Goal: Information Seeking & Learning: Learn about a topic

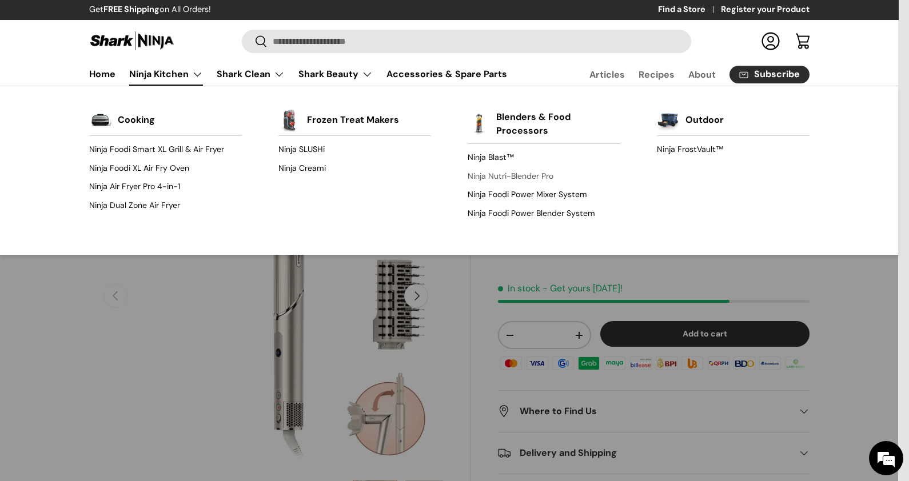
click at [529, 174] on link "Ninja Nutri-Blender Pro" at bounding box center [543, 176] width 153 height 18
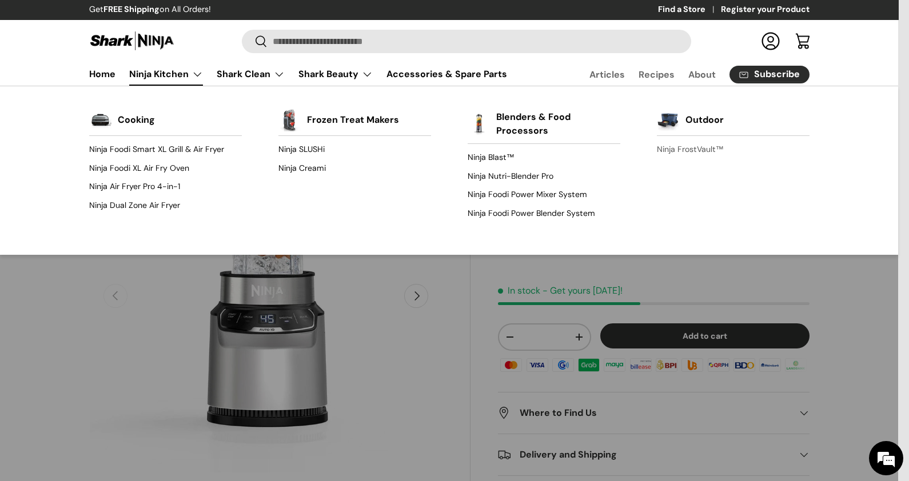
click at [711, 153] on link "Ninja FrostVault™" at bounding box center [733, 150] width 153 height 18
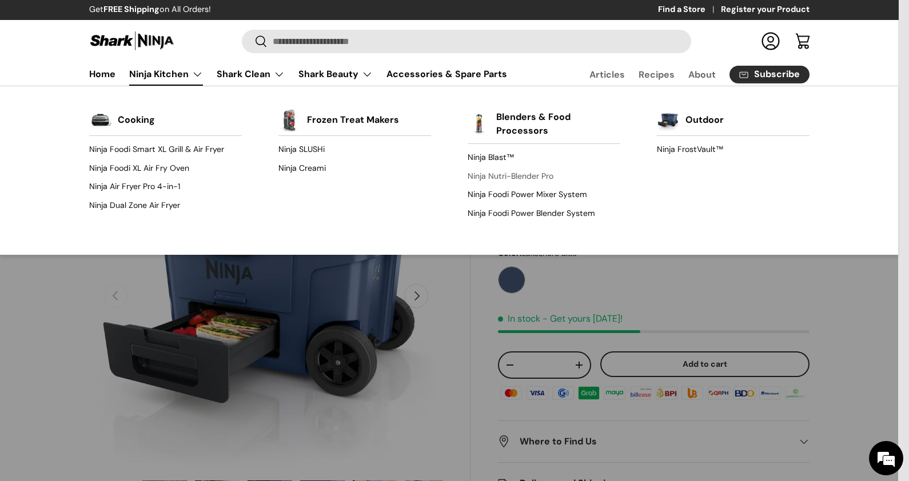
click at [510, 177] on link "Ninja Nutri-Blender Pro" at bounding box center [543, 176] width 153 height 18
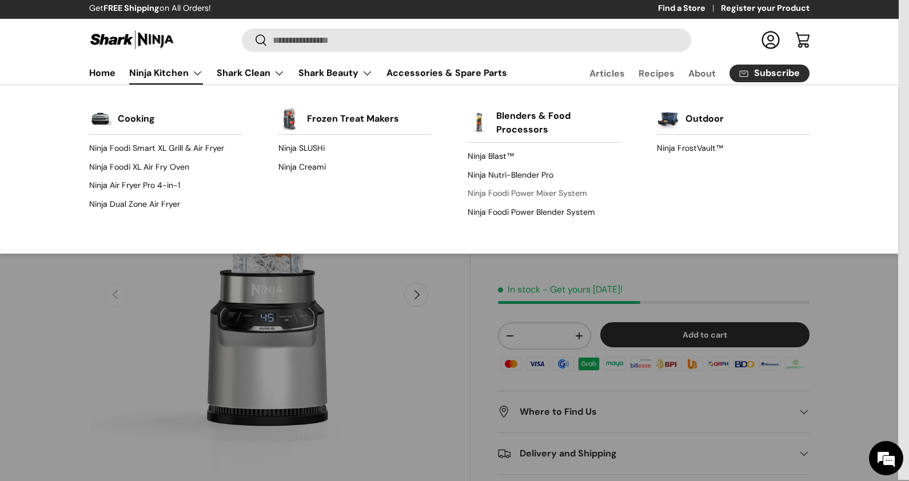
click at [522, 192] on link "Ninja Foodi Power Mixer System" at bounding box center [543, 194] width 153 height 18
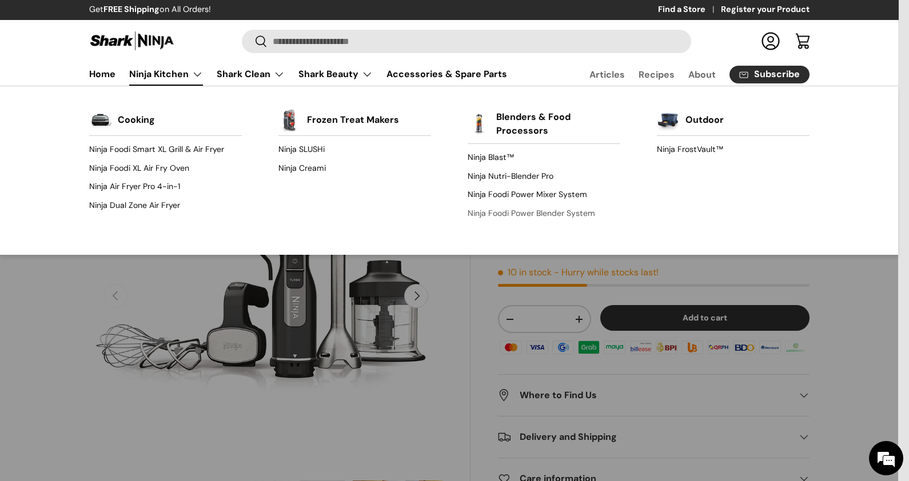
click at [483, 213] on link "Ninja Foodi Power Blender System" at bounding box center [543, 213] width 153 height 18
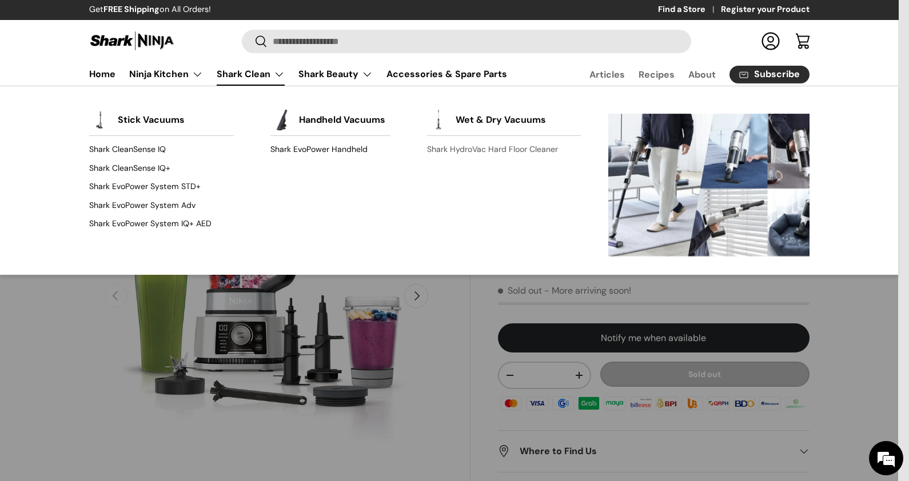
click at [537, 155] on link "Shark HydroVac Hard Floor Cleaner" at bounding box center [504, 150] width 154 height 18
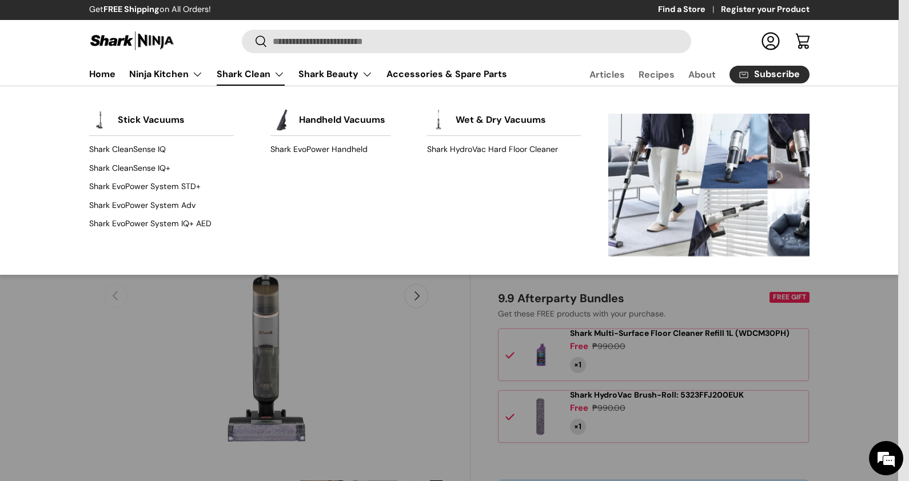
click at [227, 78] on link "Shark Clean" at bounding box center [251, 74] width 68 height 23
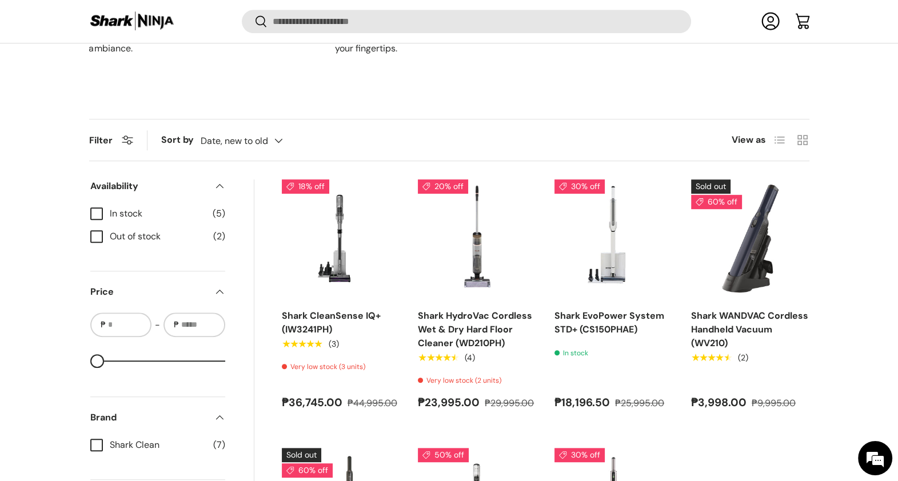
scroll to position [23, 0]
click at [282, 143] on div "Date, new to old Featured Best selling Alphabetically, A-Z Alphabetically, Z-A …" at bounding box center [253, 141] width 105 height 20
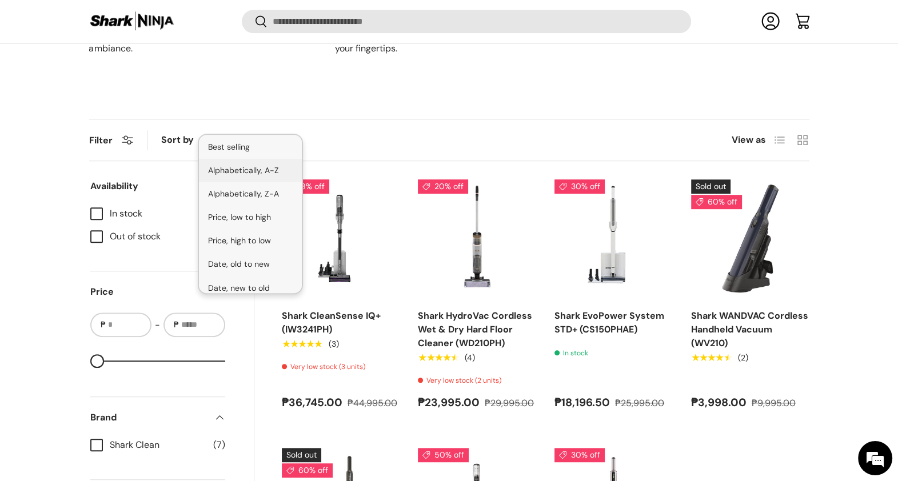
scroll to position [29, 0]
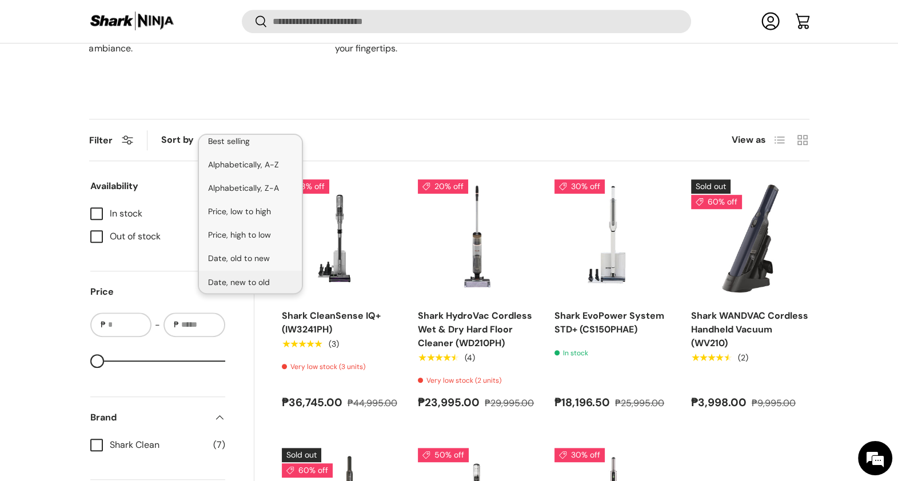
click at [359, 135] on products-toolbar "Filter Filter & Sort Sort by Date, new to old Featured Best selling Alphabetica…" at bounding box center [449, 140] width 720 height 42
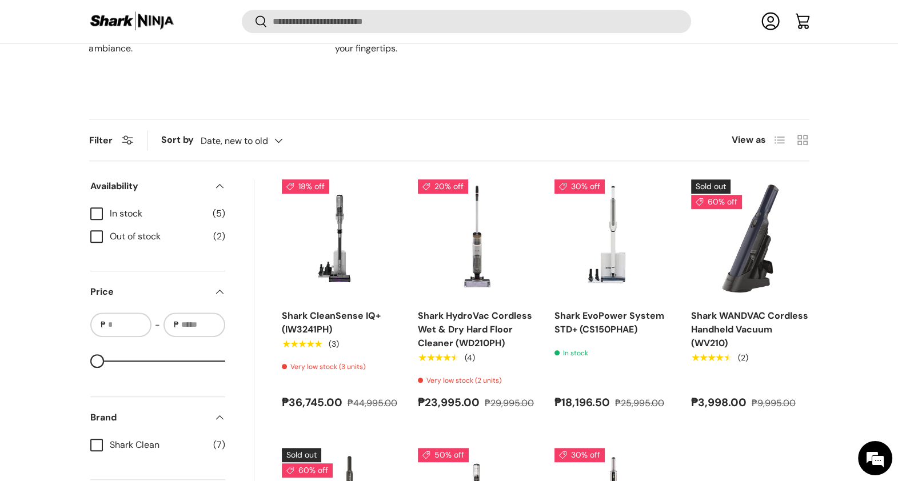
scroll to position [0, 0]
click at [130, 146] on button "Filter Filter & Sort" at bounding box center [111, 140] width 44 height 12
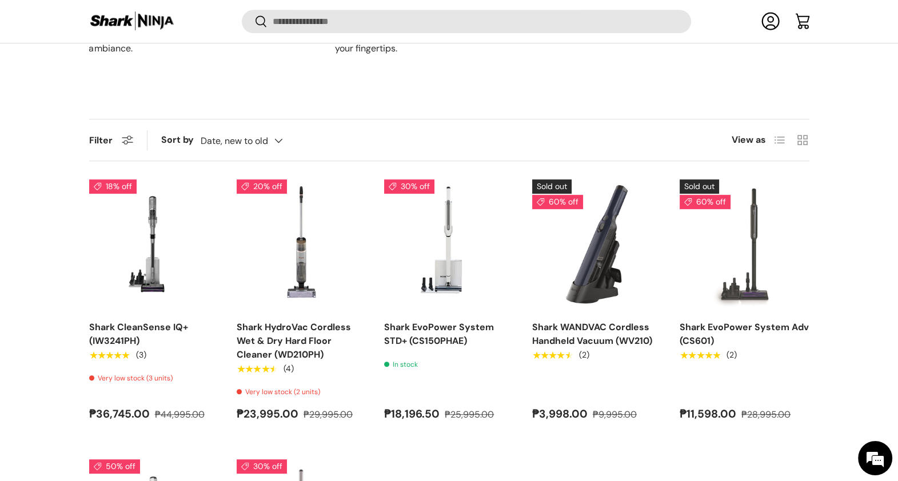
click at [130, 146] on button "Filter Filter & Sort" at bounding box center [111, 140] width 44 height 12
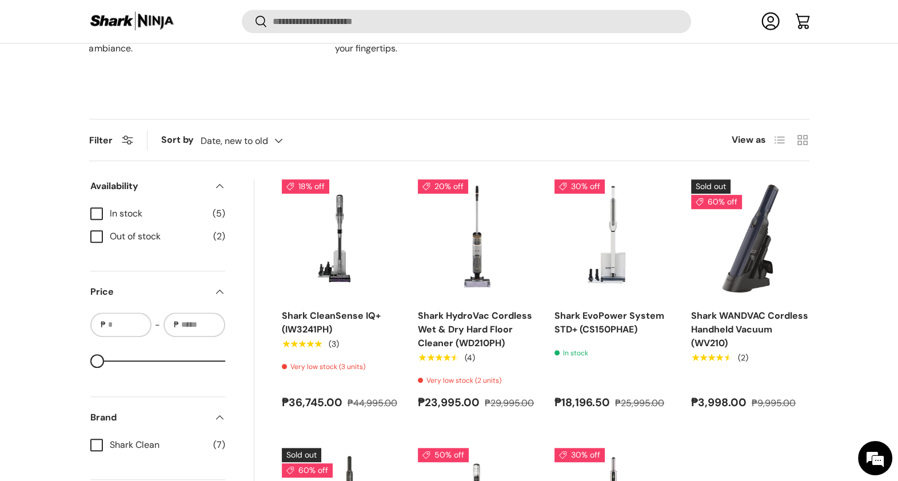
click at [130, 146] on button "Filter Filter & Sort" at bounding box center [111, 140] width 44 height 12
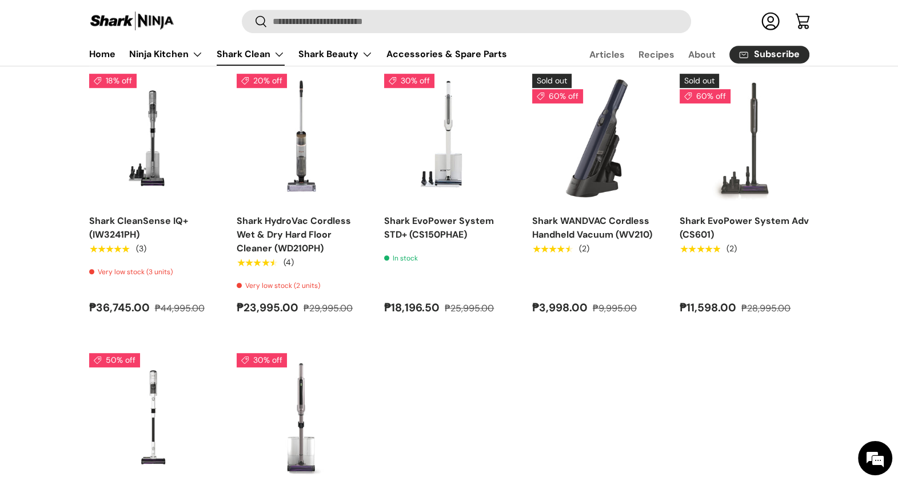
scroll to position [786, 0]
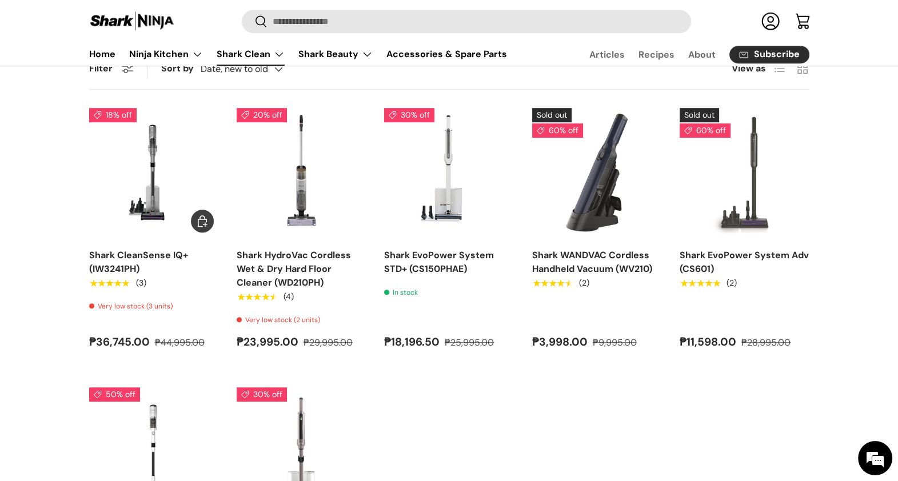
click at [157, 264] on link "Shark CleanSense IQ+ (IW3241PH)" at bounding box center [138, 262] width 99 height 26
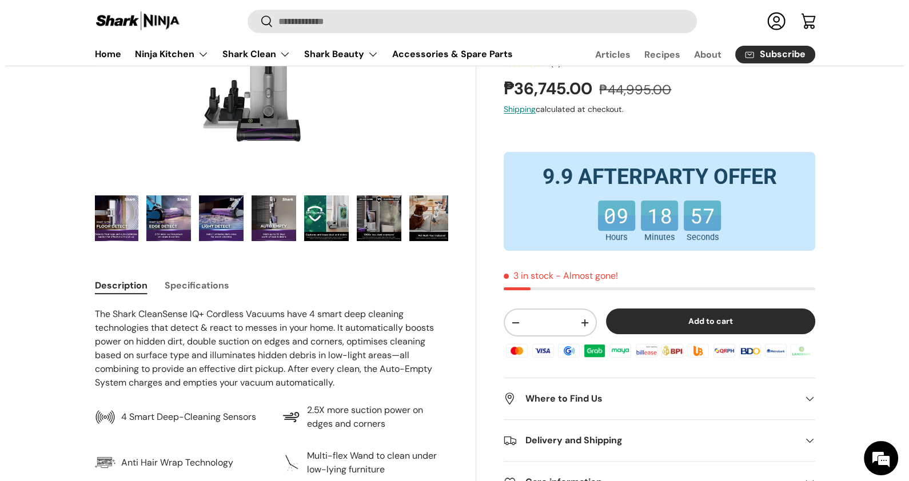
scroll to position [0, 270]
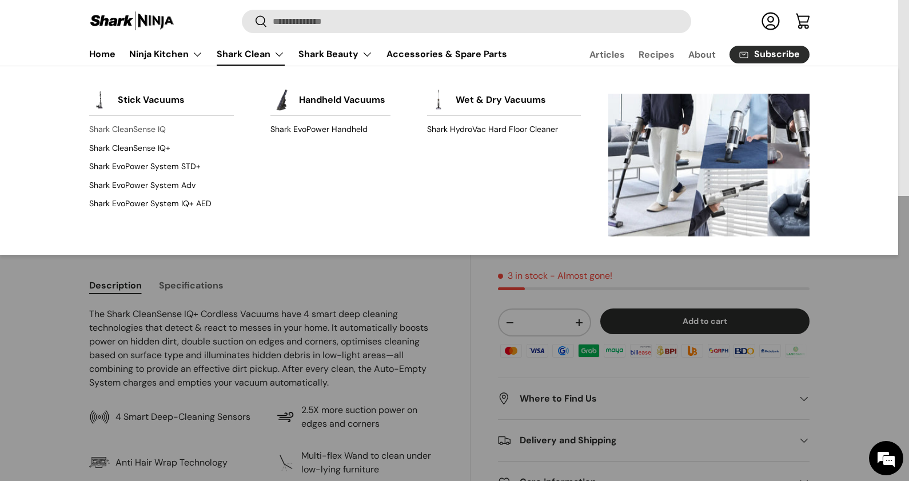
click at [155, 131] on link "Shark CleanSense IQ" at bounding box center [161, 130] width 145 height 18
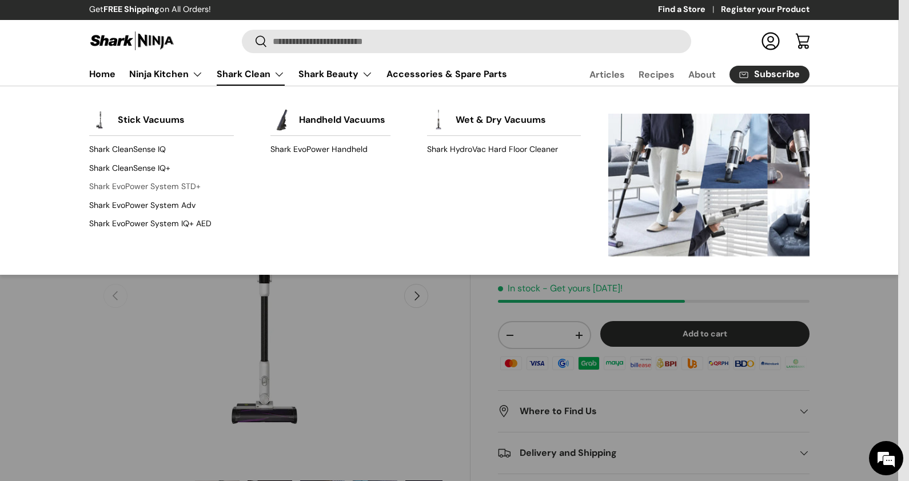
click at [180, 185] on link "Shark EvoPower System STD+" at bounding box center [161, 187] width 145 height 18
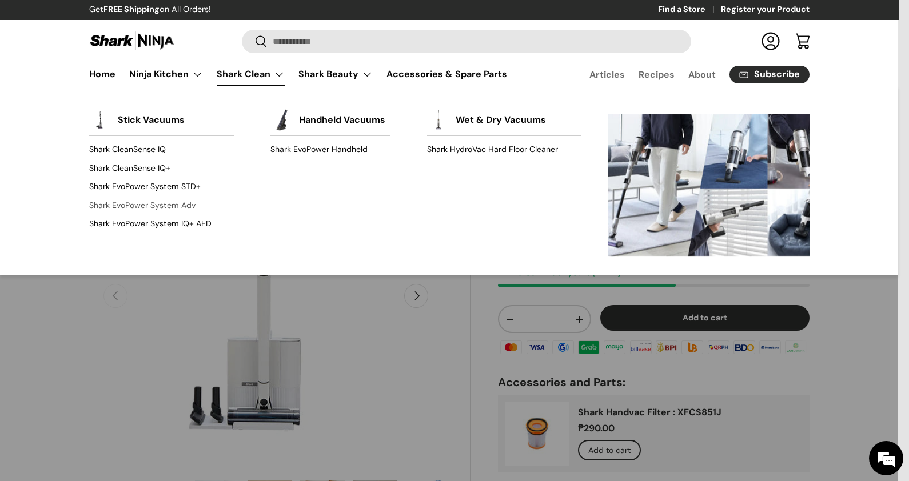
click at [190, 205] on link "Shark EvoPower System Adv" at bounding box center [161, 205] width 145 height 18
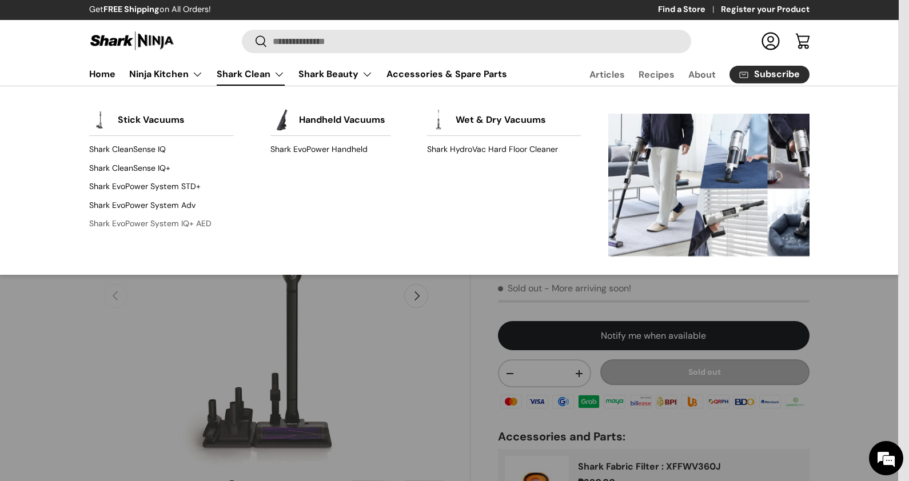
click at [181, 227] on link "Shark EvoPower System IQ+ AED" at bounding box center [161, 223] width 145 height 18
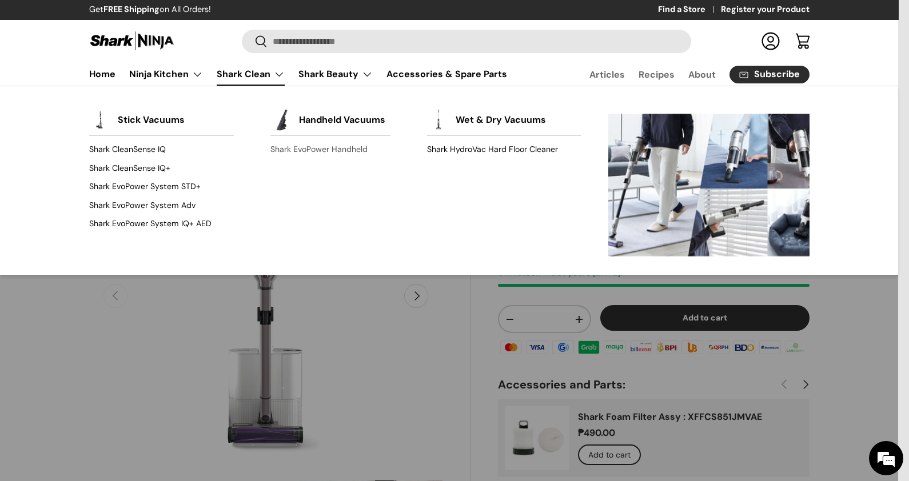
click at [297, 148] on link "Shark EvoPower Handheld" at bounding box center [330, 150] width 120 height 18
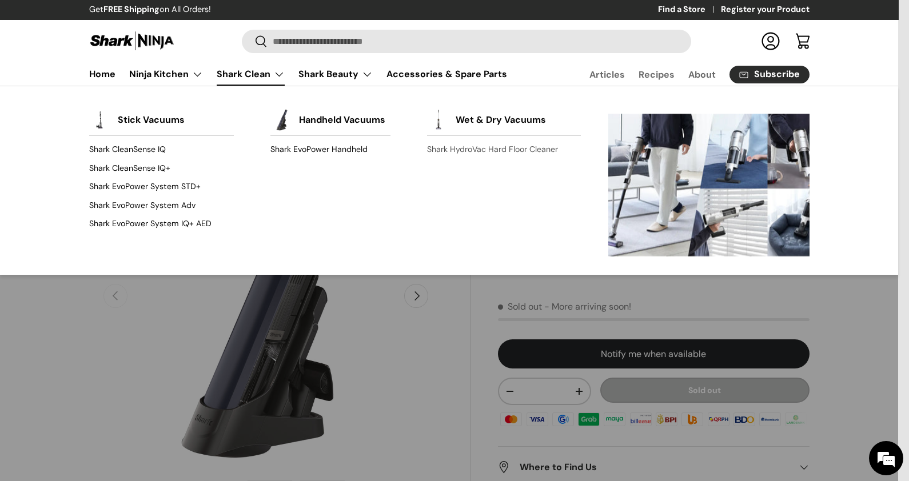
click at [466, 145] on link "Shark HydroVac Hard Floor Cleaner" at bounding box center [504, 150] width 154 height 18
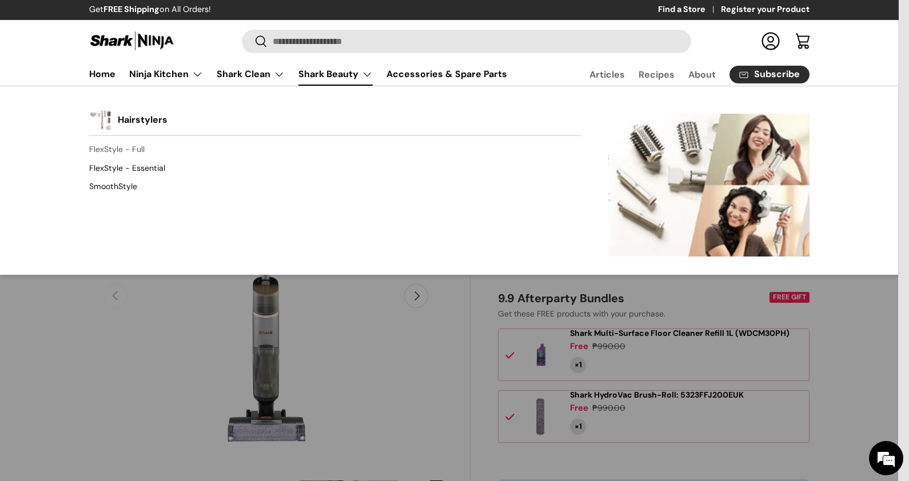
click at [134, 151] on link "FlexStyle - Full" at bounding box center [334, 150] width 491 height 18
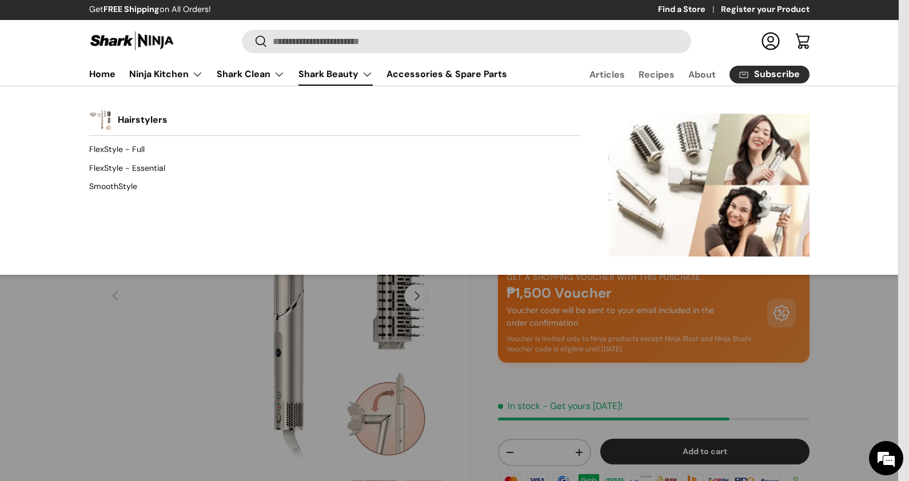
click at [307, 67] on link "Shark Beauty" at bounding box center [335, 74] width 74 height 23
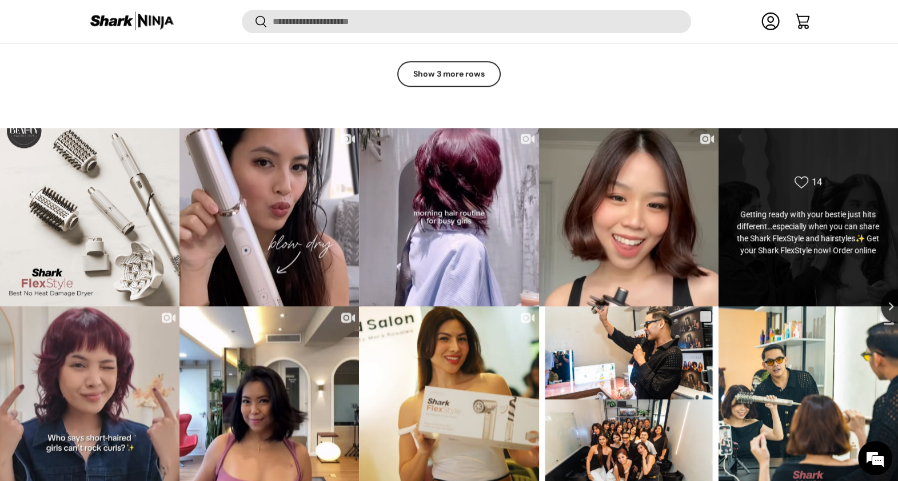
scroll to position [1283, 0]
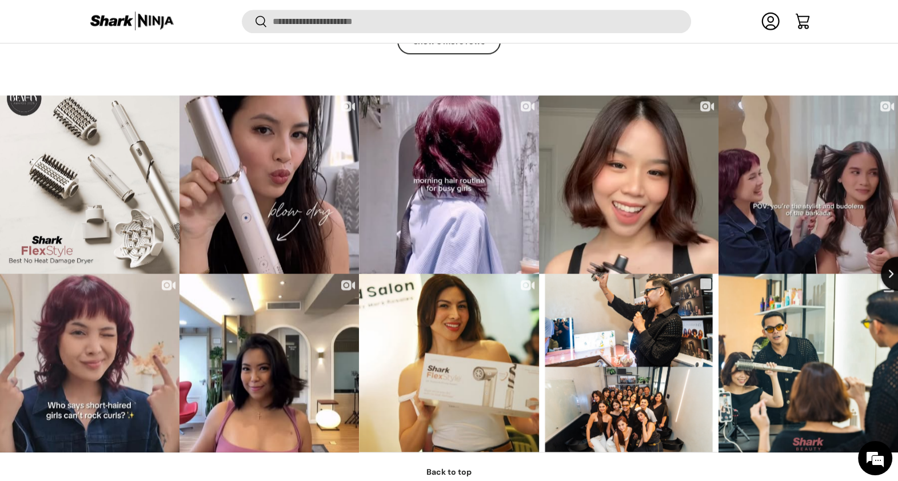
click at [894, 263] on button "Next slide" at bounding box center [898, 274] width 34 height 34
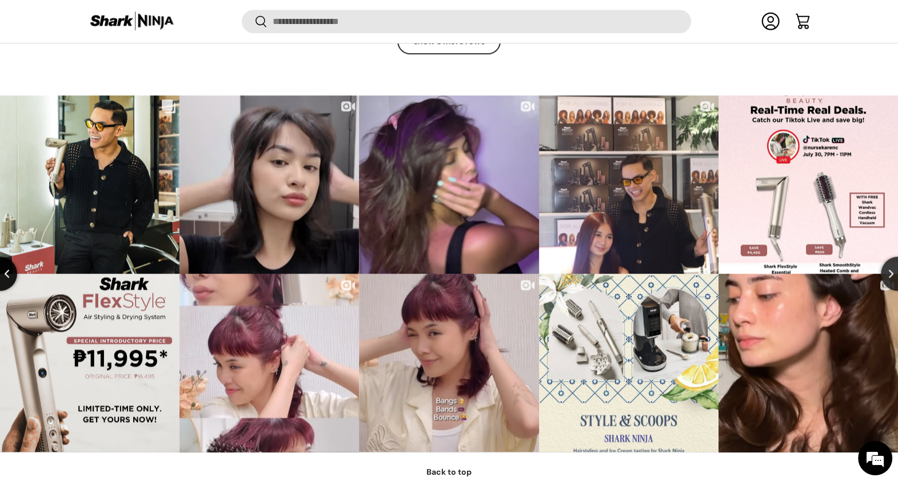
click at [9, 270] on icon "Previous slide" at bounding box center [7, 274] width 5 height 8
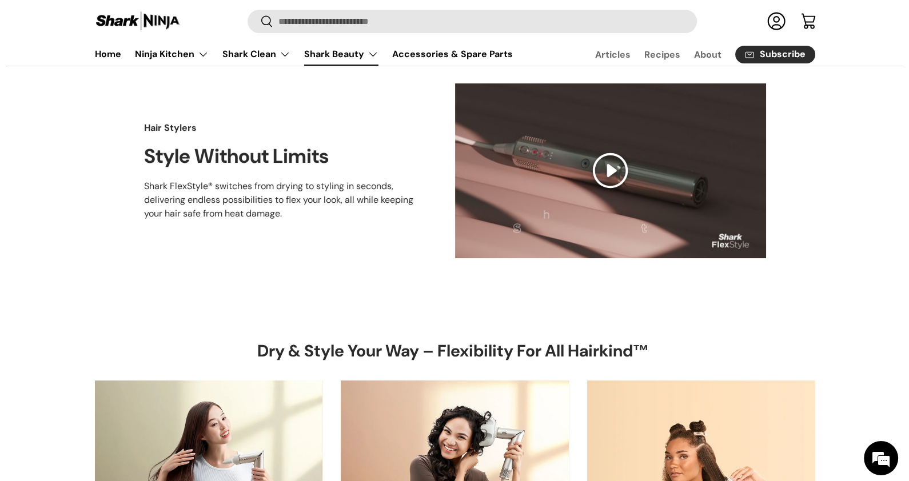
scroll to position [0, 0]
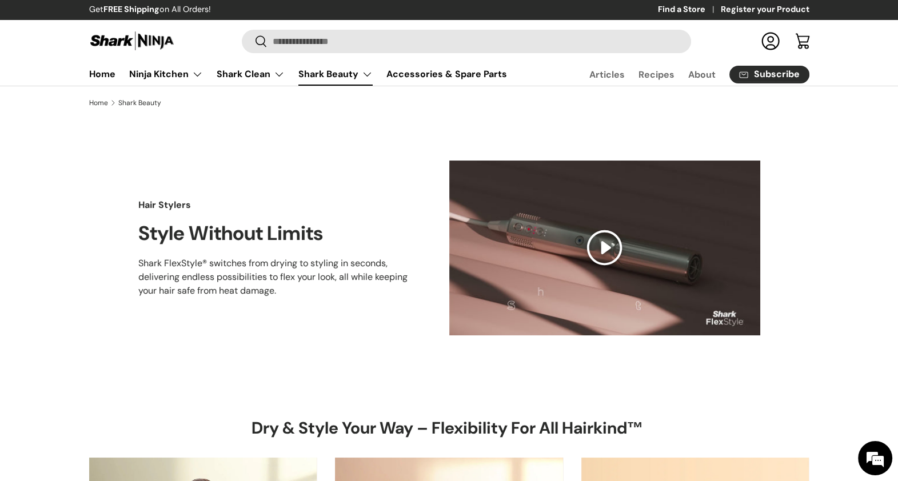
click at [613, 252] on button "Play" at bounding box center [604, 248] width 311 height 175
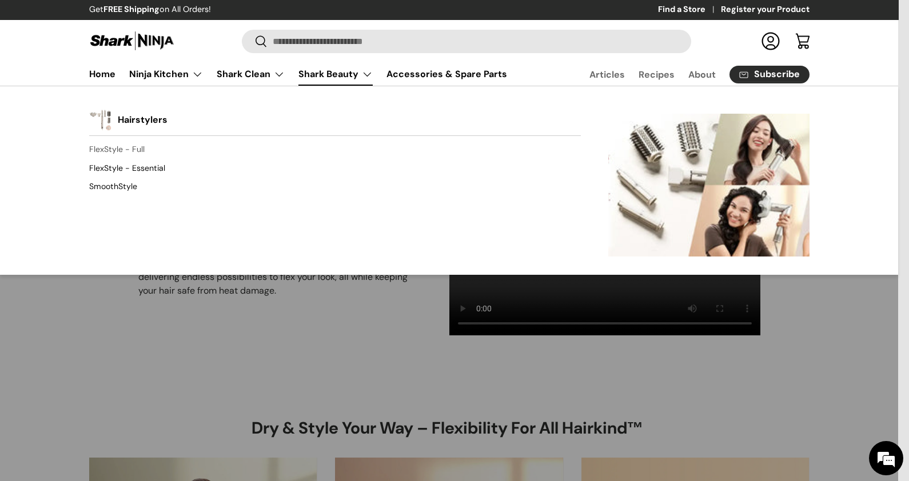
click at [120, 151] on link "FlexStyle - Full" at bounding box center [334, 150] width 491 height 18
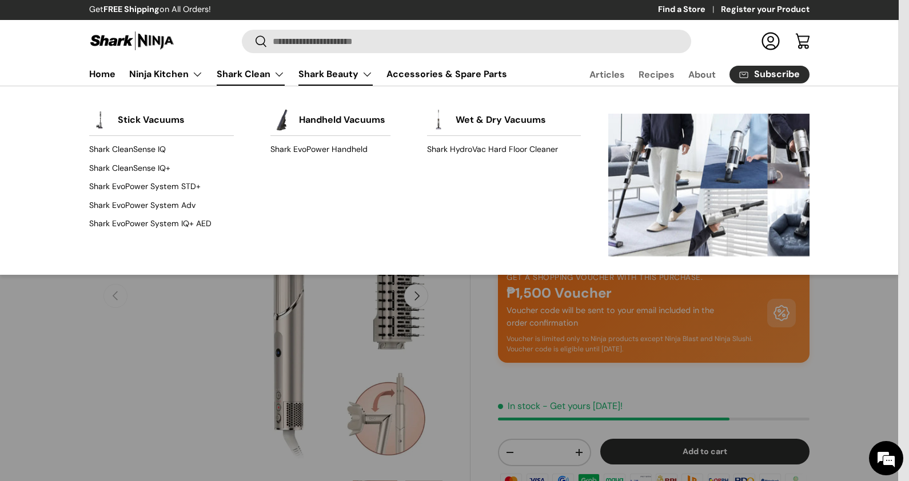
click at [312, 71] on link "Shark Beauty" at bounding box center [335, 74] width 74 height 23
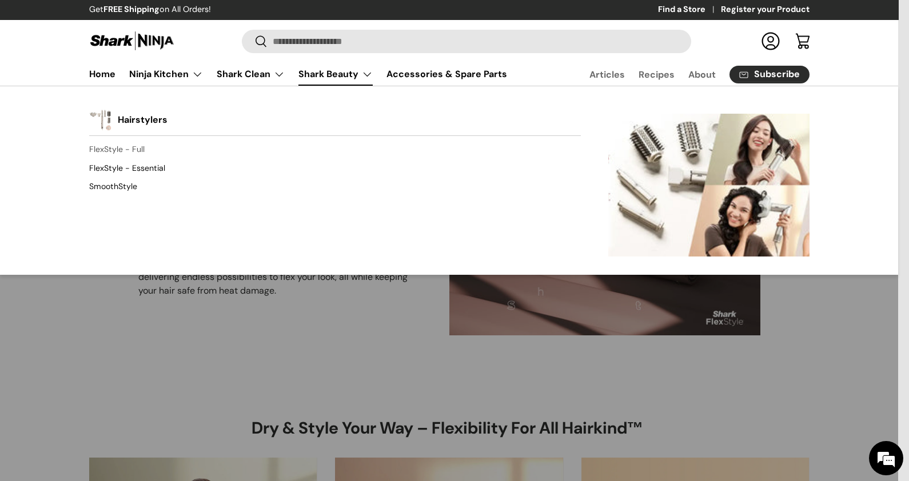
click at [142, 147] on link "FlexStyle - Full" at bounding box center [334, 150] width 491 height 18
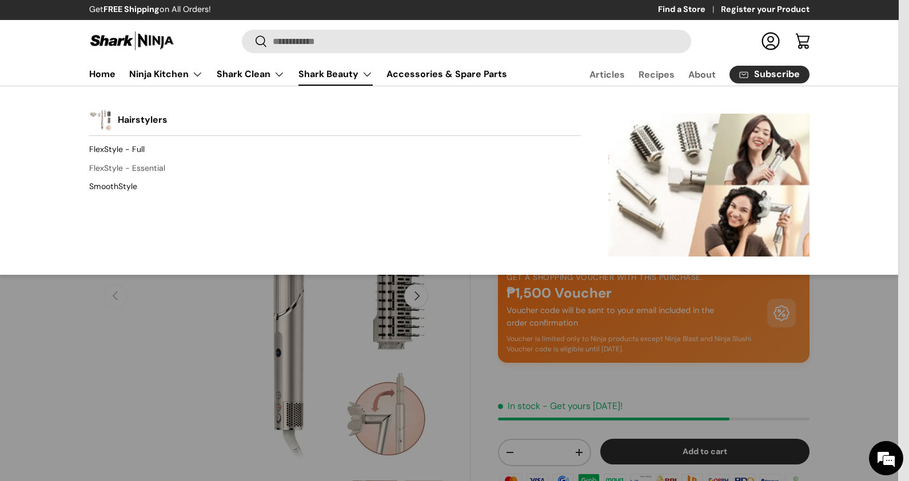
click at [133, 166] on link "FlexStyle - Essential" at bounding box center [334, 168] width 491 height 18
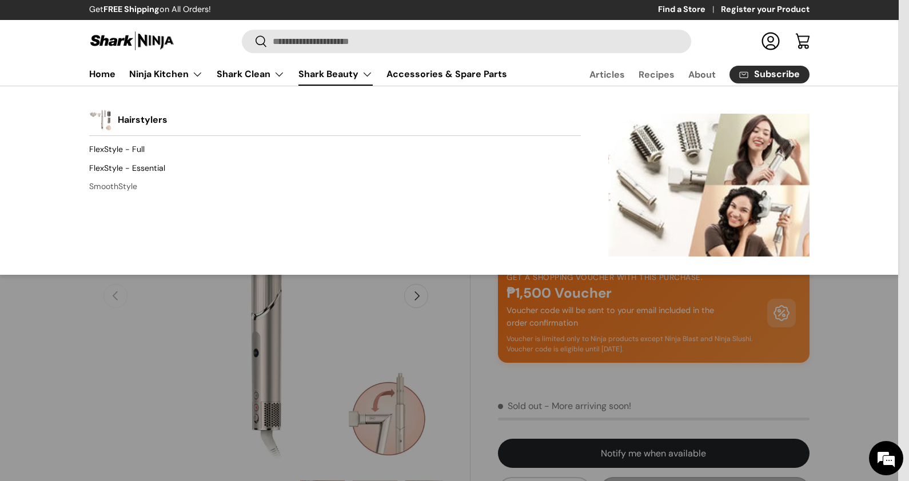
click at [129, 191] on link "SmoothStyle" at bounding box center [334, 187] width 491 height 18
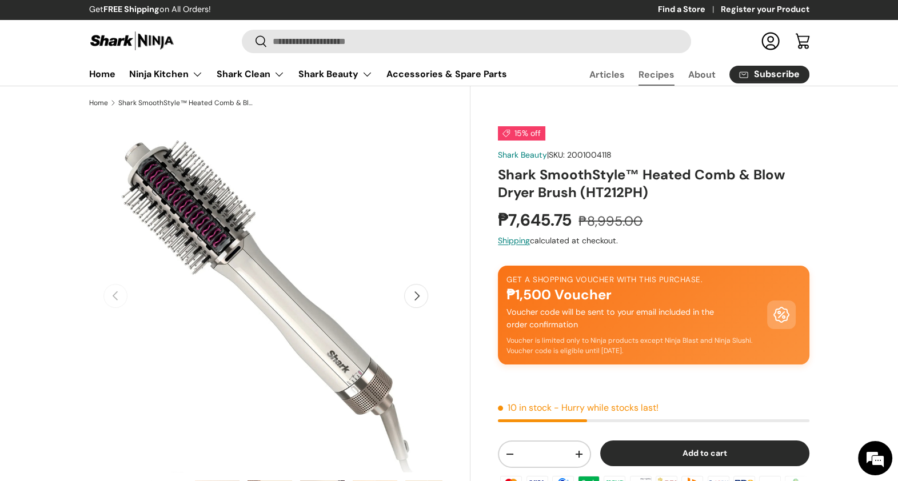
click at [669, 77] on link "Recipes" at bounding box center [656, 74] width 36 height 22
